Goal: Task Accomplishment & Management: Complete application form

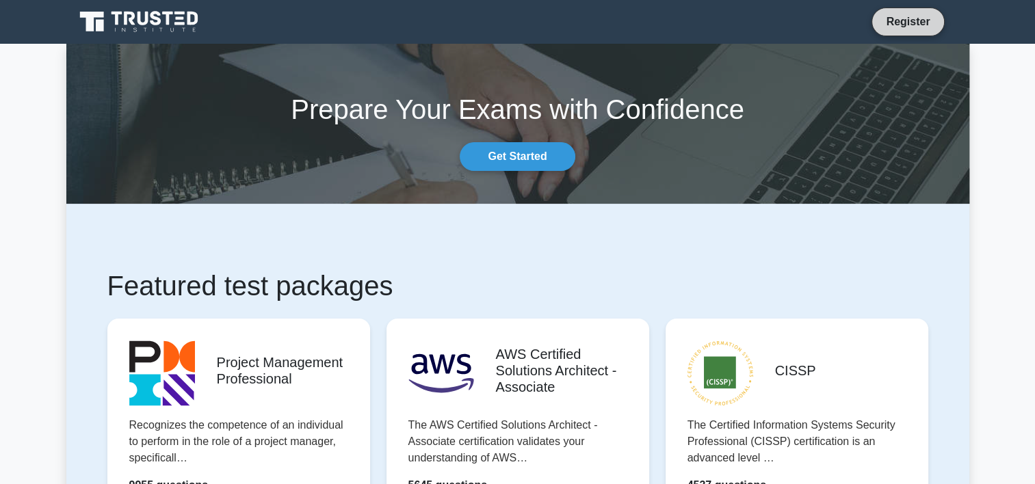
click at [918, 24] on link "Register" at bounding box center [908, 21] width 60 height 17
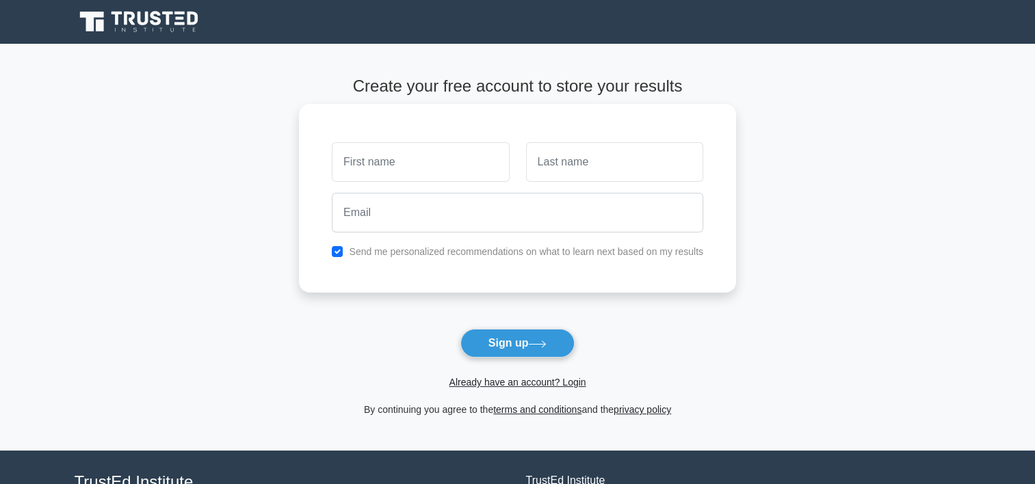
click at [378, 157] on input "text" at bounding box center [420, 162] width 177 height 40
type input "CLYDE"
type input "NELSON"
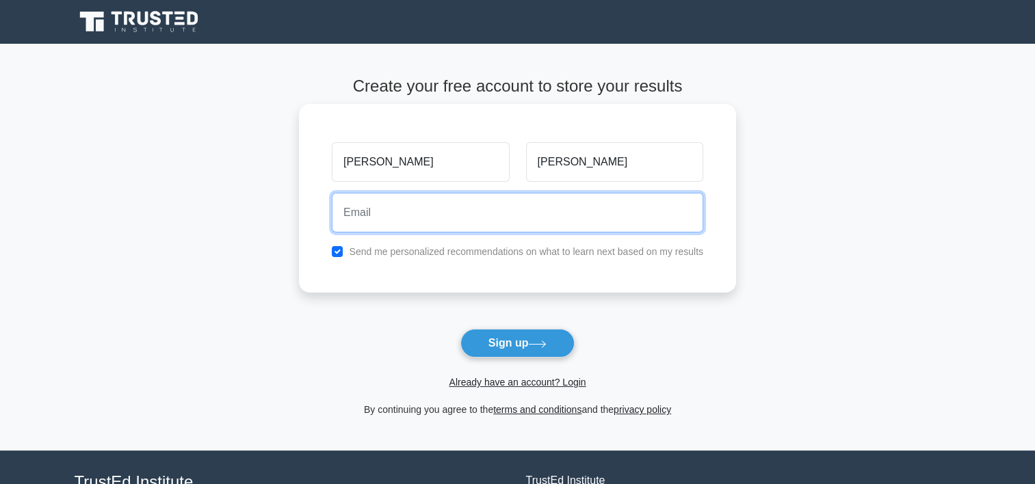
type input "clynel@hotmail.com"
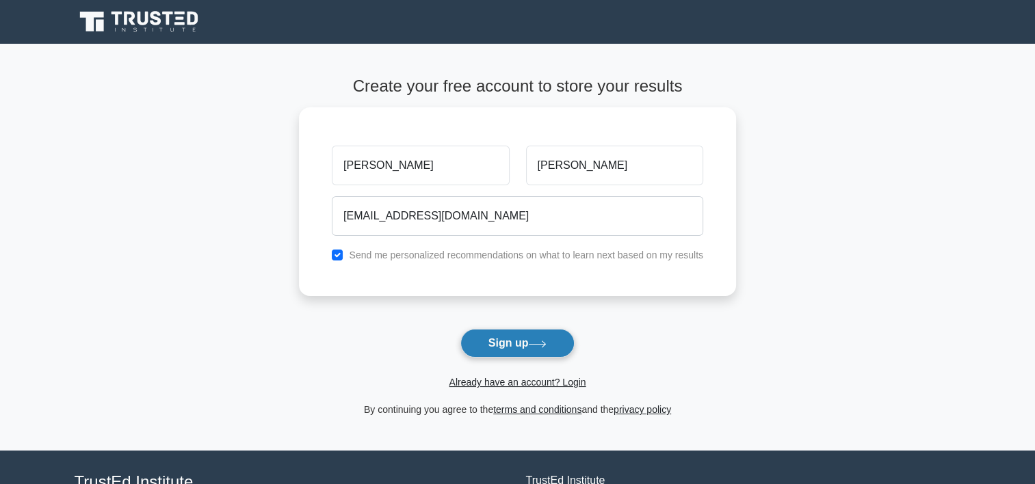
click at [509, 345] on button "Sign up" at bounding box center [517, 343] width 115 height 29
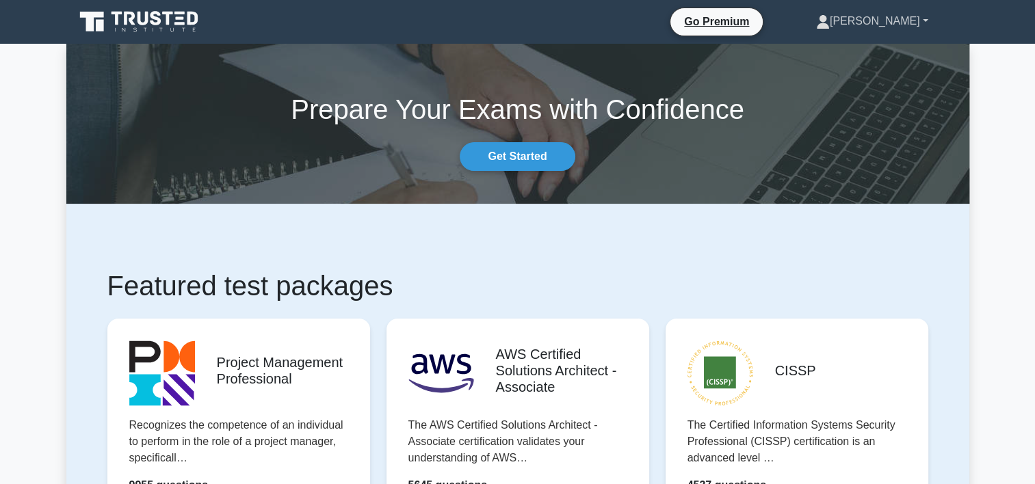
click at [925, 25] on link "[PERSON_NAME]" at bounding box center [872, 21] width 178 height 27
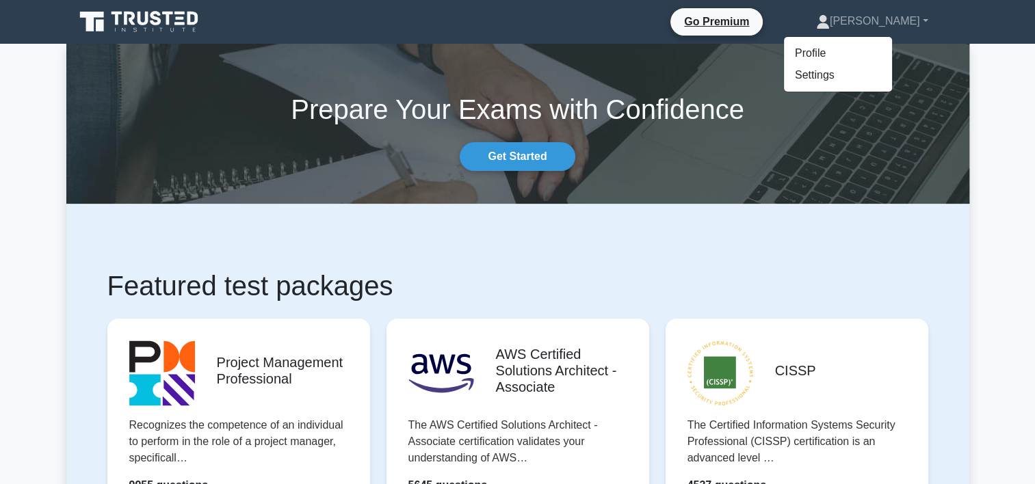
drag, startPoint x: 970, startPoint y: 233, endPoint x: 954, endPoint y: 226, distance: 17.5
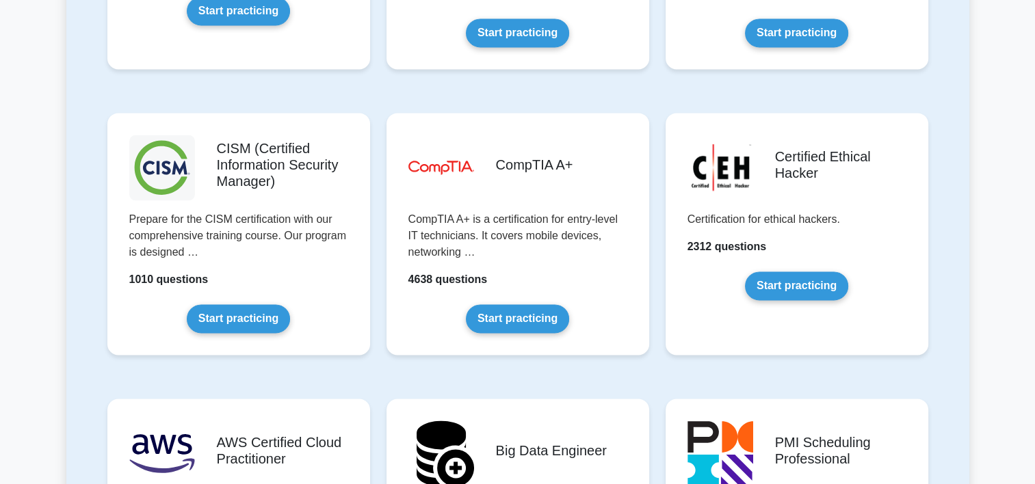
scroll to position [1847, 0]
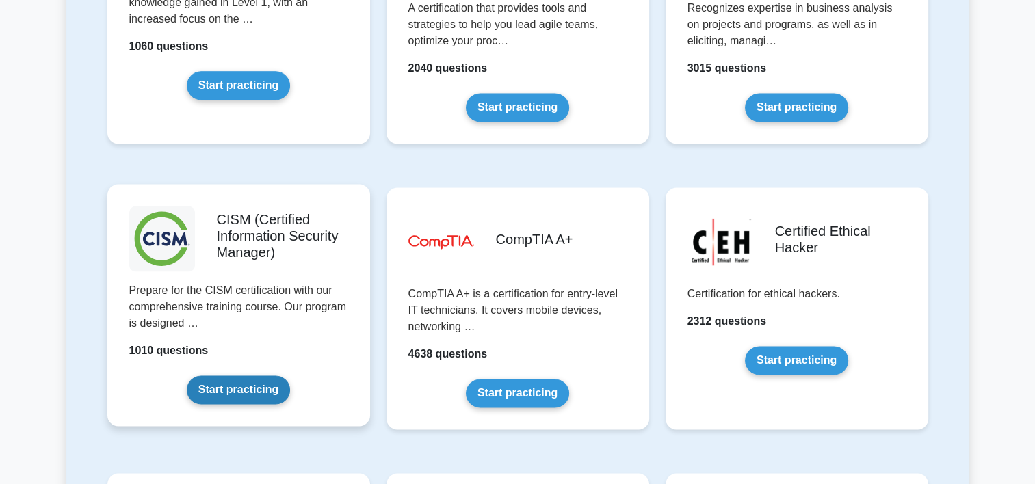
click at [218, 385] on link "Start practicing" at bounding box center [238, 390] width 103 height 29
